Goal: Information Seeking & Learning: Learn about a topic

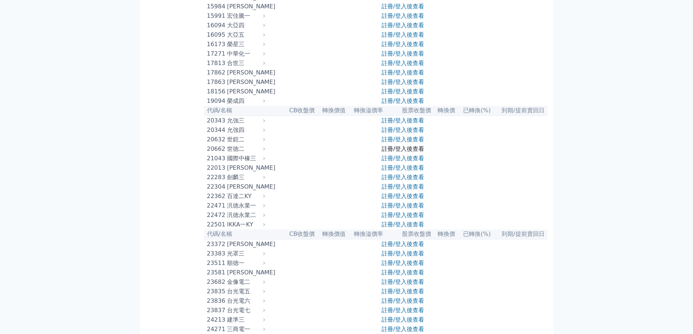
scroll to position [327, 0]
click at [403, 152] on link "註冊/登入後查看" at bounding box center [402, 148] width 43 height 7
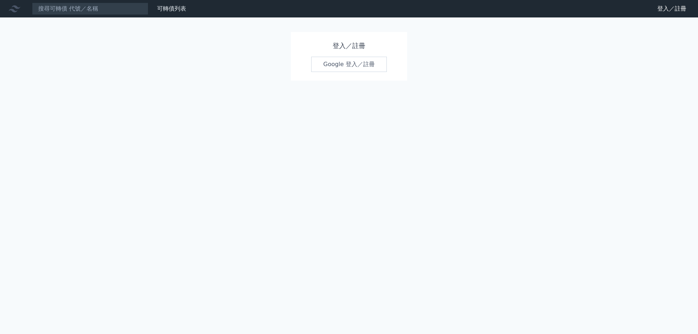
click at [354, 62] on link "Google 登入／註冊" at bounding box center [349, 64] width 76 height 15
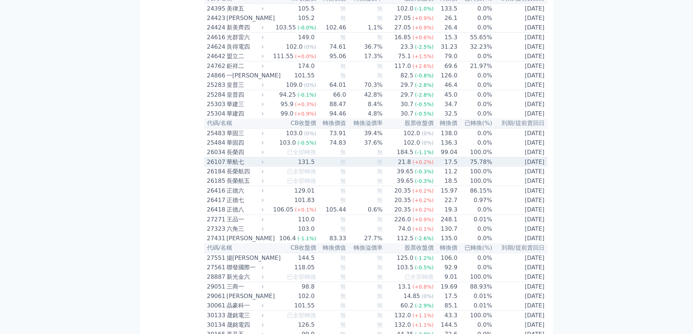
scroll to position [909, 0]
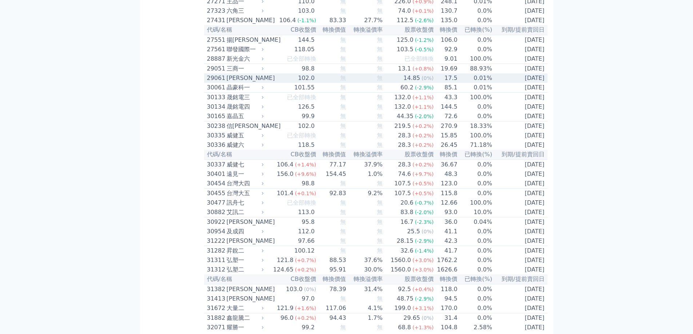
click at [240, 83] on div "高林一" at bounding box center [245, 78] width 36 height 9
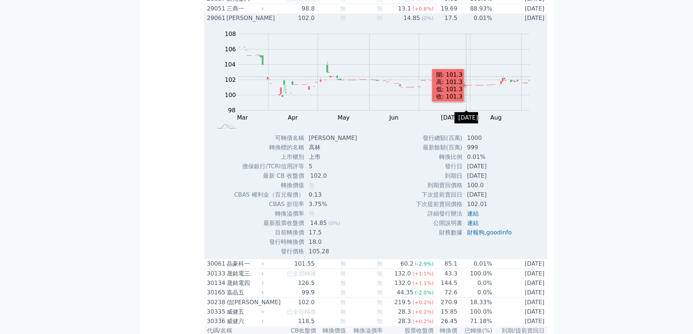
scroll to position [982, 0]
